Goal: Book appointment/travel/reservation

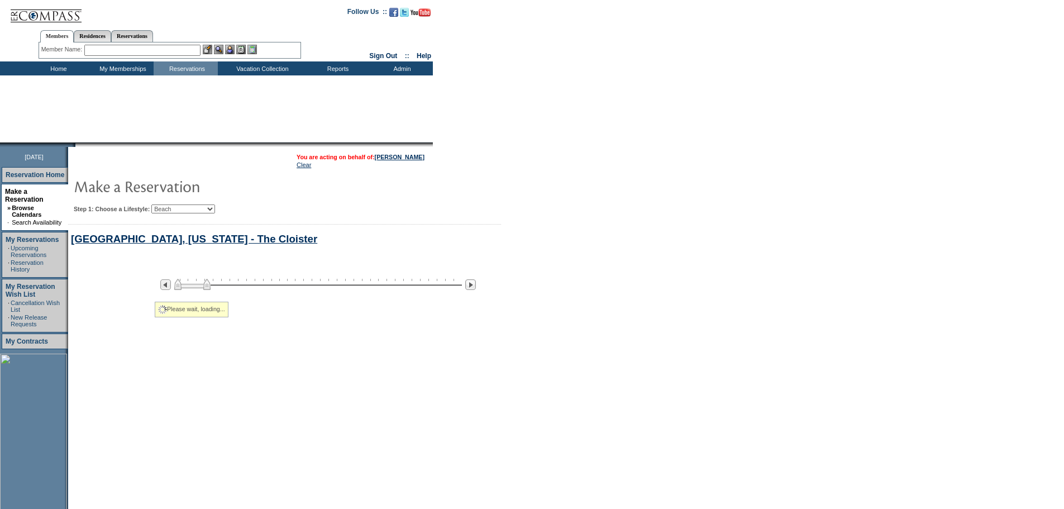
select select "Beach"
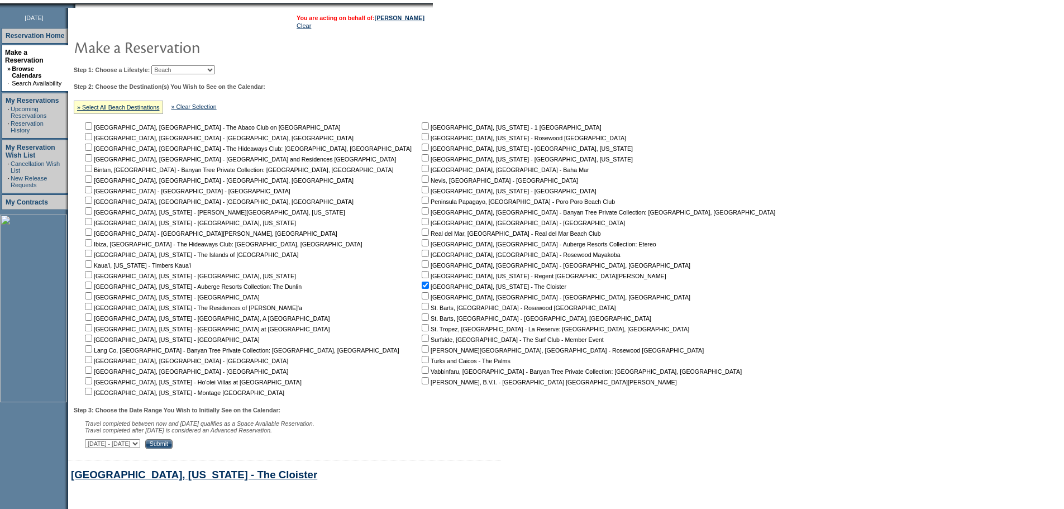
scroll to position [481, 0]
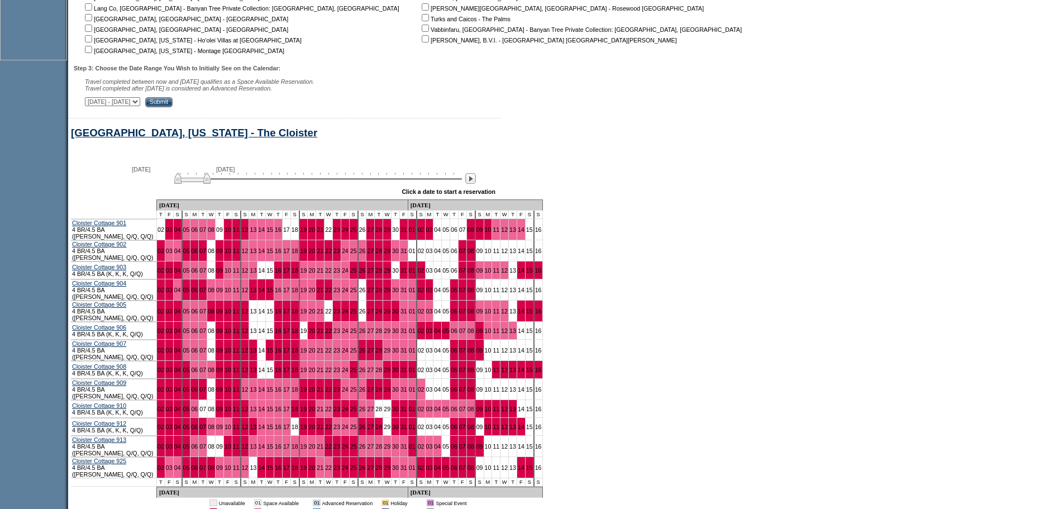
click at [477, 185] on div at bounding box center [470, 179] width 13 height 12
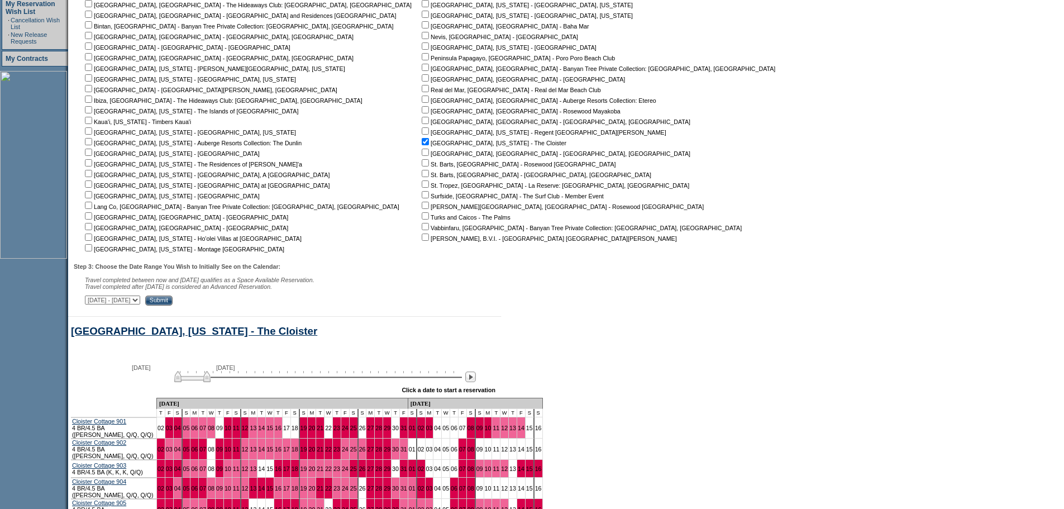
scroll to position [258, 0]
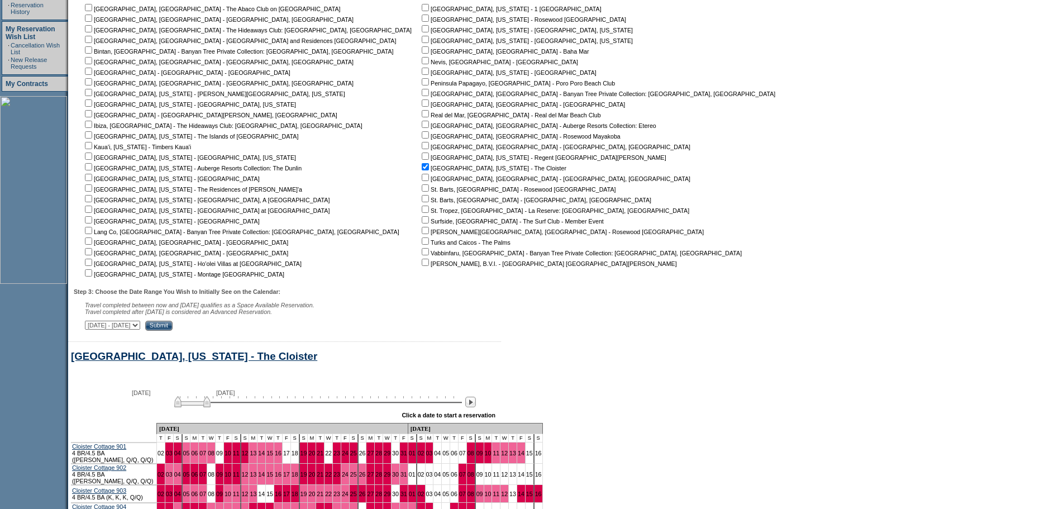
click at [92, 160] on input "checkbox" at bounding box center [88, 156] width 7 height 7
checkbox input "true"
drag, startPoint x: 247, startPoint y: 330, endPoint x: 260, endPoint y: 333, distance: 13.1
click at [173, 331] on input "Submit" at bounding box center [158, 326] width 27 height 10
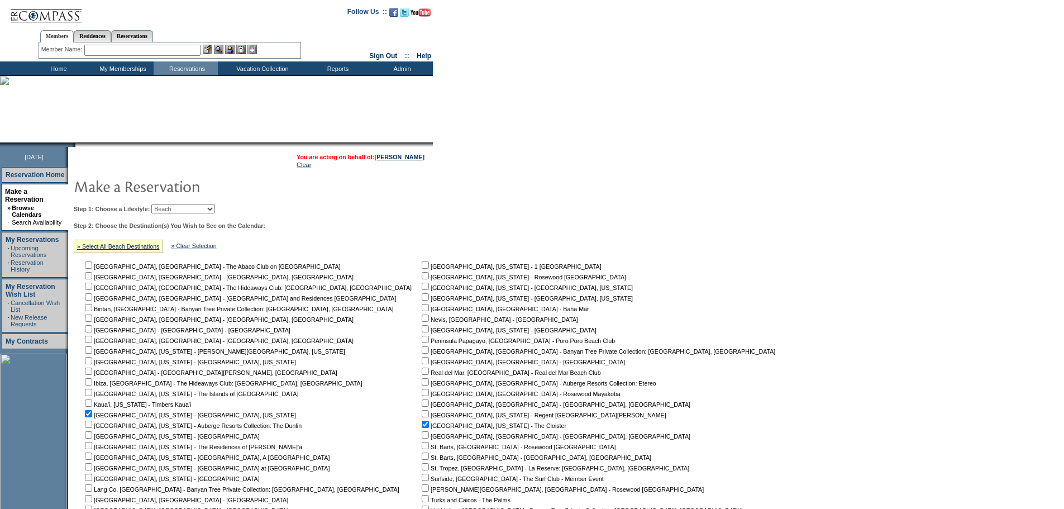
click at [208, 212] on select "Beach Leisure Metropolitan Mountain OIAL for Adventure OIAL for Couples OIAL fo…" at bounding box center [183, 208] width 64 height 9
click at [170, 206] on select "Beach Leisure Metropolitan Mountain OIAL for Adventure OIAL for Couples OIAL fo…" at bounding box center [183, 208] width 64 height 9
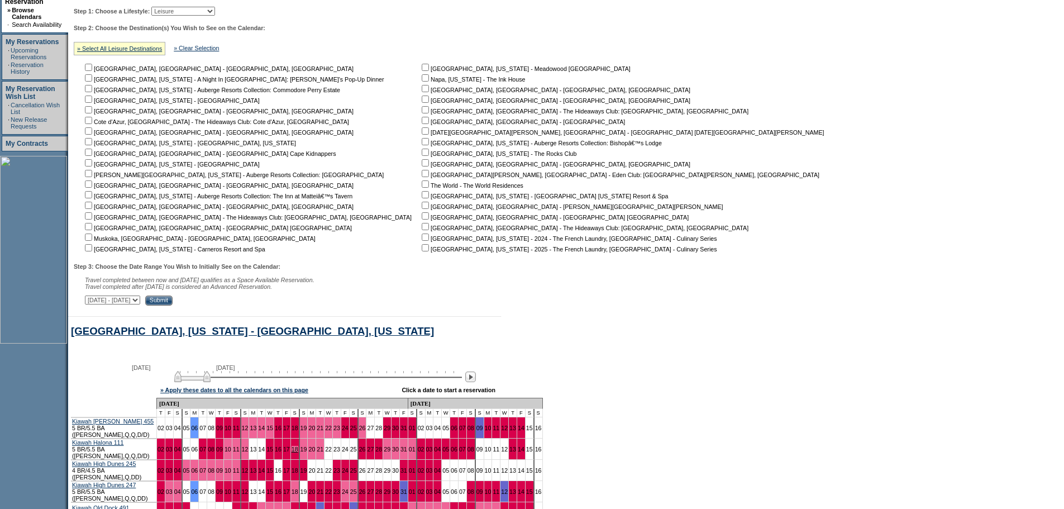
scroll to position [66, 0]
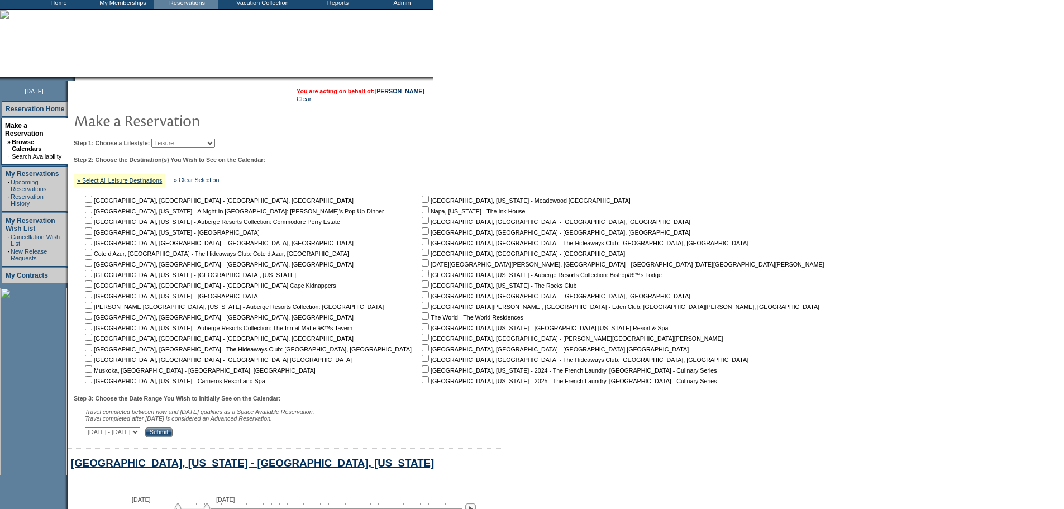
click at [215, 146] on select "Beach Leisure Metropolitan Mountain OIAL for Adventure OIAL for Couples OIAL fo…" at bounding box center [183, 143] width 64 height 9
select select "Metropolitan"
click at [170, 140] on select "Beach Leisure Metropolitan Mountain OIAL for Adventure OIAL for Couples OIAL fo…" at bounding box center [183, 143] width 64 height 9
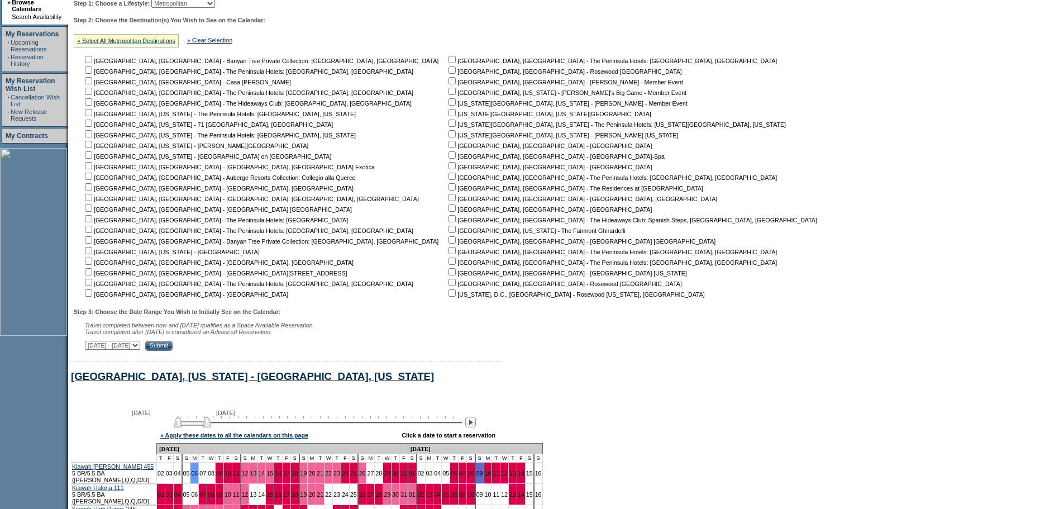
scroll to position [122, 0]
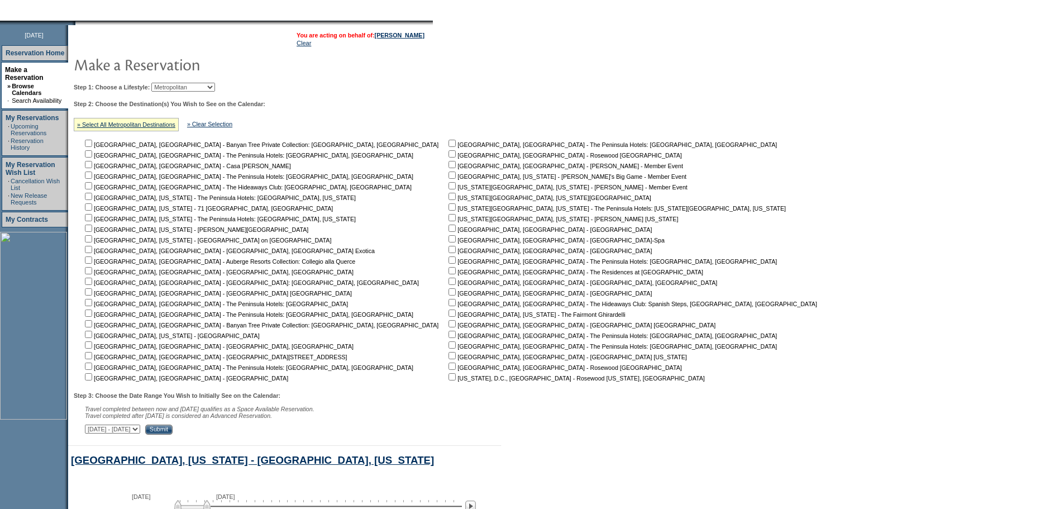
drag, startPoint x: 93, startPoint y: 211, endPoint x: 123, endPoint y: 225, distance: 34.0
click at [92, 211] on input "checkbox" at bounding box center [88, 206] width 7 height 7
checkbox input "true"
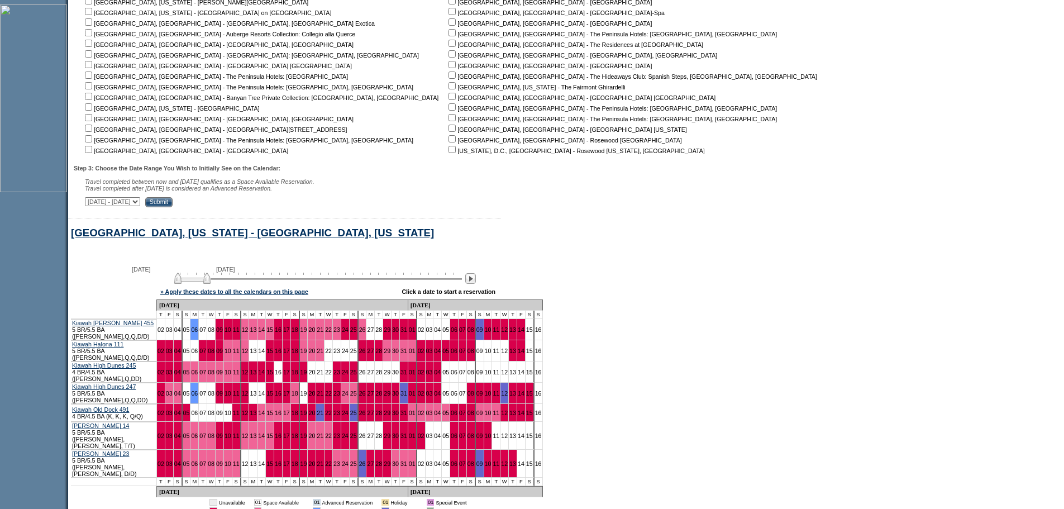
scroll to position [401, 0]
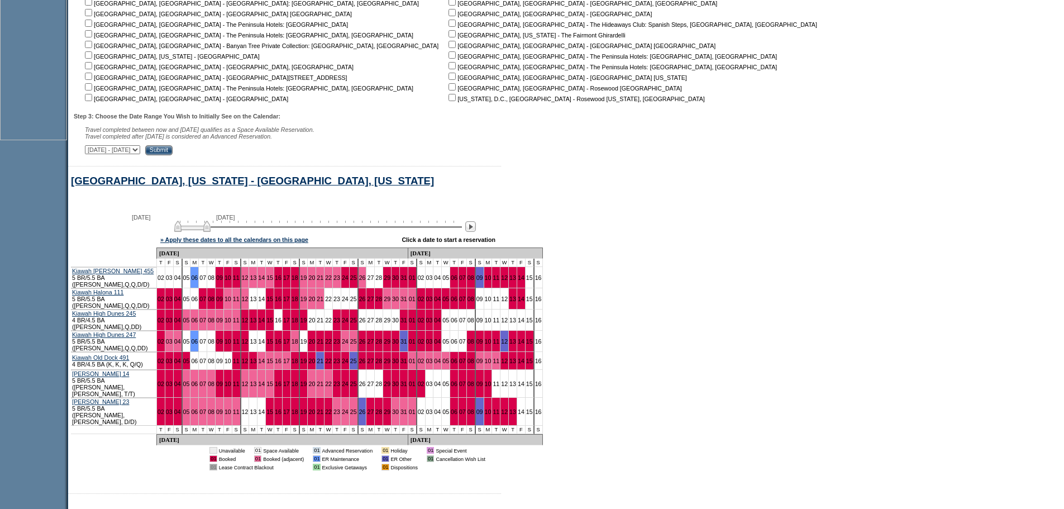
drag, startPoint x: 254, startPoint y: 158, endPoint x: 263, endPoint y: 173, distance: 18.0
click at [173, 155] on input "Submit" at bounding box center [158, 150] width 27 height 10
